Goal: Information Seeking & Learning: Learn about a topic

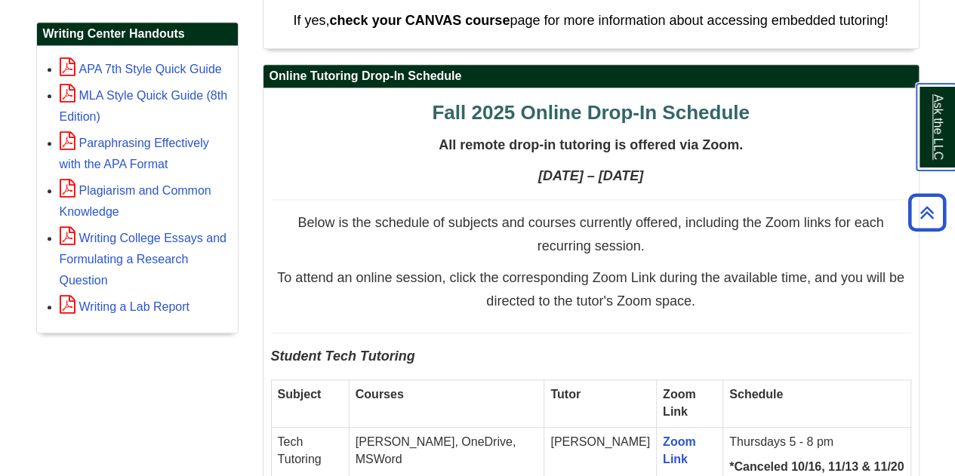
scroll to position [604, 0]
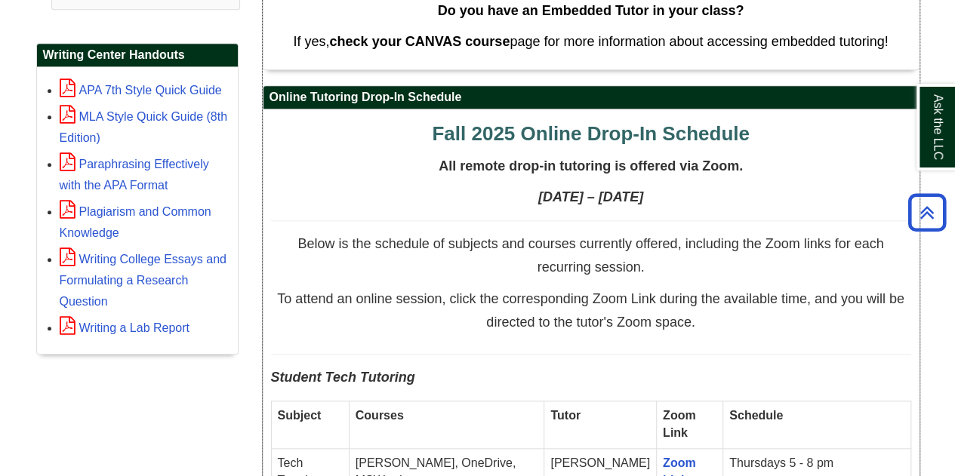
click at [498, 165] on span "All remote drop-in tutoring is offered via Zoom." at bounding box center [591, 166] width 304 height 15
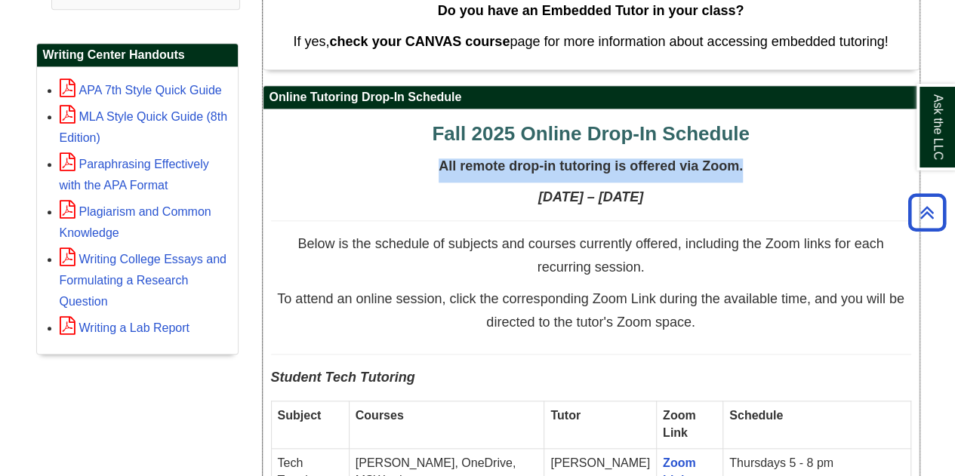
click at [498, 165] on span "All remote drop-in tutoring is offered via Zoom." at bounding box center [591, 166] width 304 height 15
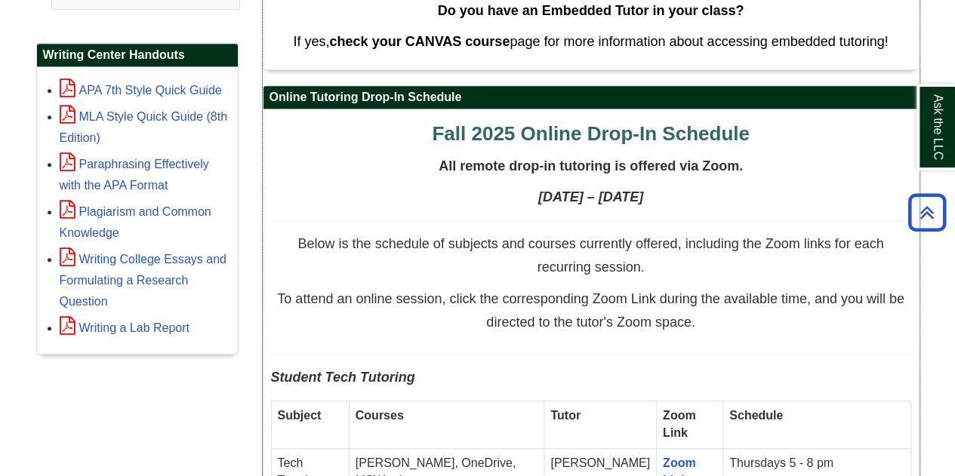
click at [538, 193] on strong "[DATE] – [DATE]" at bounding box center [590, 197] width 105 height 15
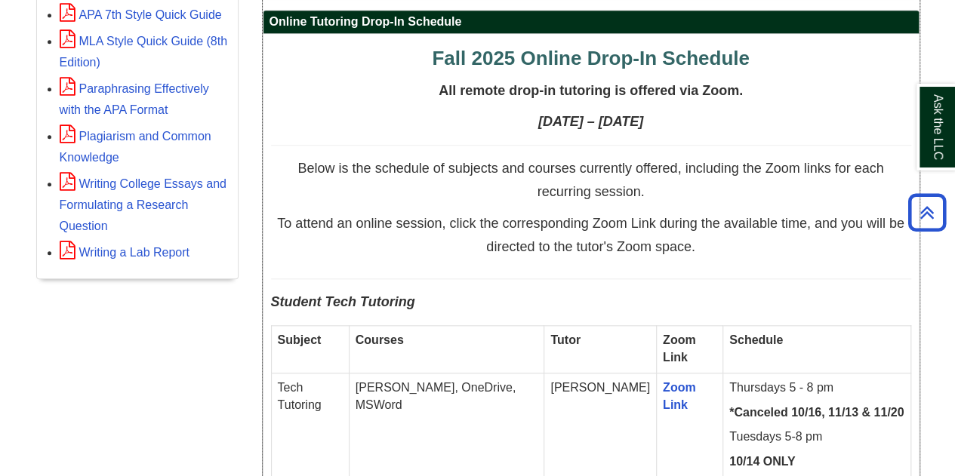
click at [497, 193] on p "Below is the schedule of subjects and courses currently offered, including the …" at bounding box center [591, 185] width 640 height 48
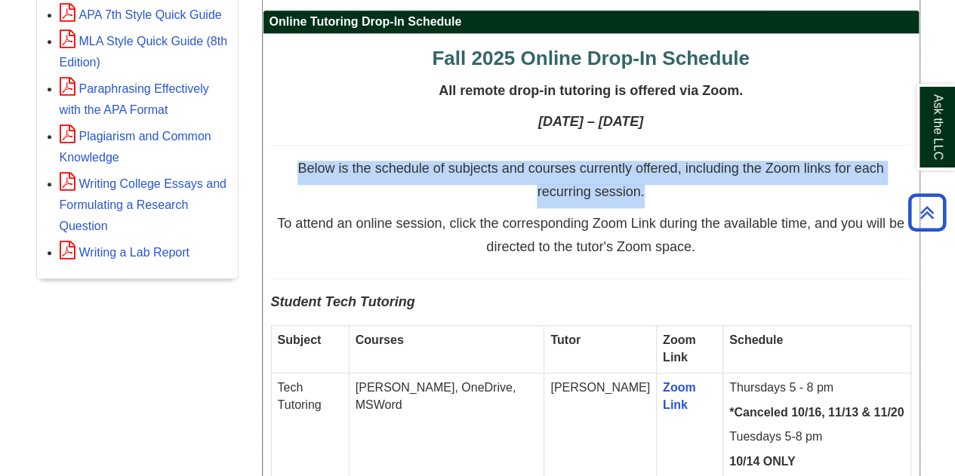
click at [497, 193] on p "Below is the schedule of subjects and courses currently offered, including the …" at bounding box center [591, 185] width 640 height 48
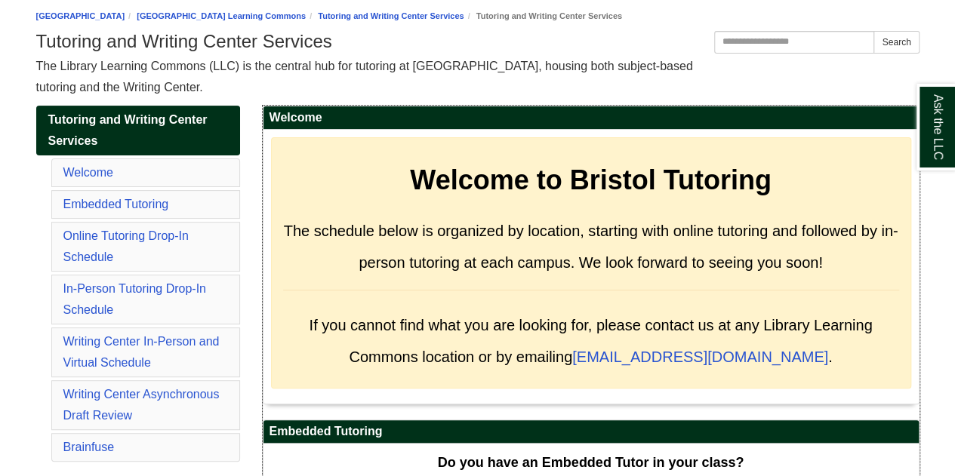
scroll to position [278, 0]
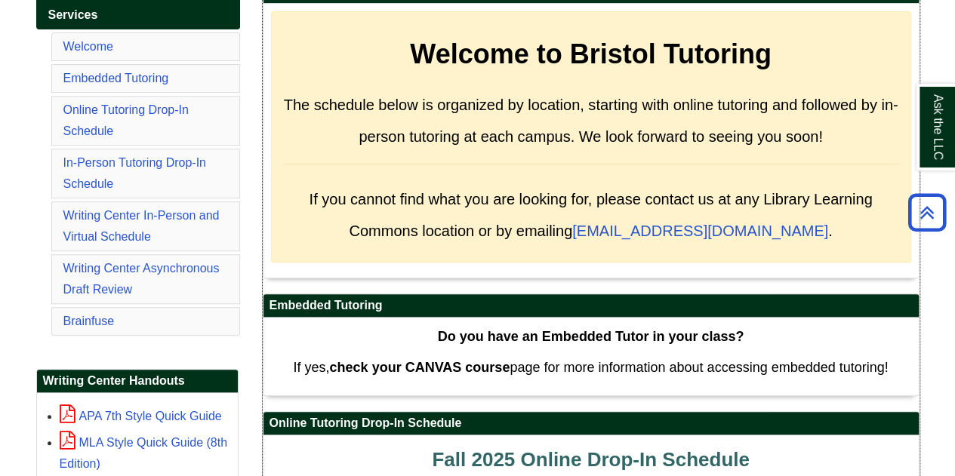
click at [808, 229] on h3 "If you cannot find what you are looking for, please contact us at any Library L…" at bounding box center [591, 211] width 616 height 63
click at [568, 194] on span "If you cannot find what you are looking for, please contact us at any Library L…" at bounding box center [590, 215] width 563 height 48
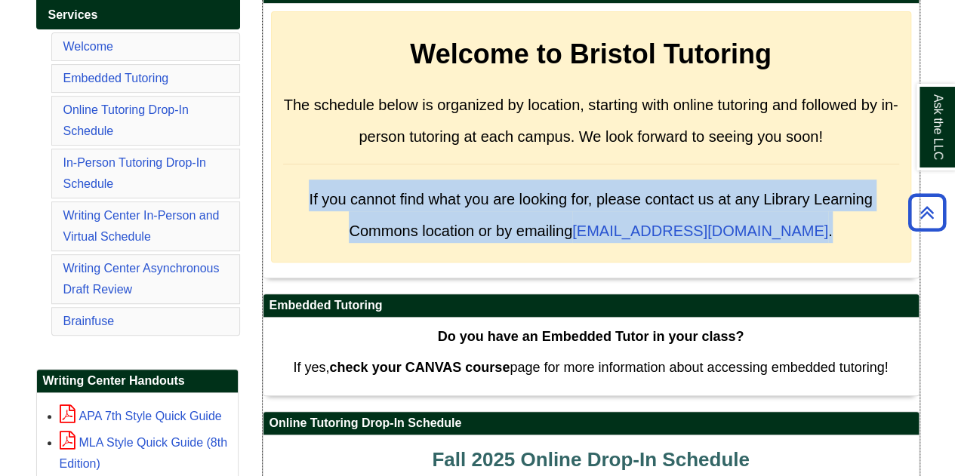
click at [568, 194] on span "If you cannot find what you are looking for, please contact us at any Library L…" at bounding box center [590, 215] width 563 height 48
